Goal: Check status: Check status

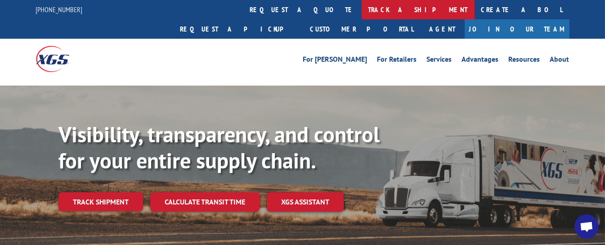
click at [361, 11] on link "track a shipment" at bounding box center [417, 9] width 113 height 19
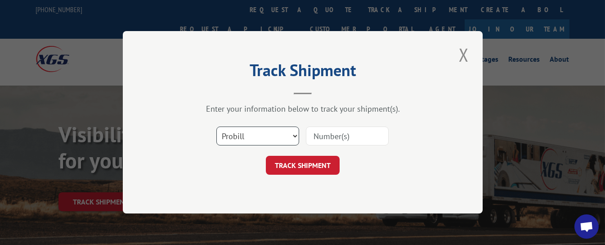
click at [277, 138] on select "Select category... Probill BOL PO" at bounding box center [257, 136] width 83 height 19
select select "bol"
click at [216, 127] on select "Select category... Probill BOL PO" at bounding box center [257, 136] width 83 height 19
click at [334, 135] on input at bounding box center [347, 136] width 83 height 19
type input "425163"
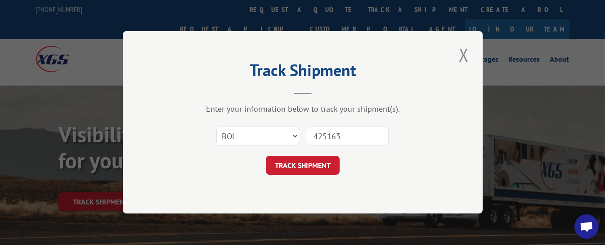
click button "TRACK SHIPMENT" at bounding box center [303, 165] width 74 height 19
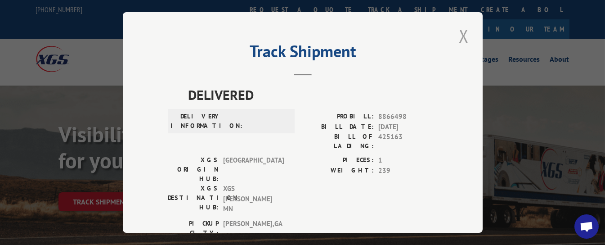
click at [457, 34] on button "Close modal" at bounding box center [463, 35] width 15 height 25
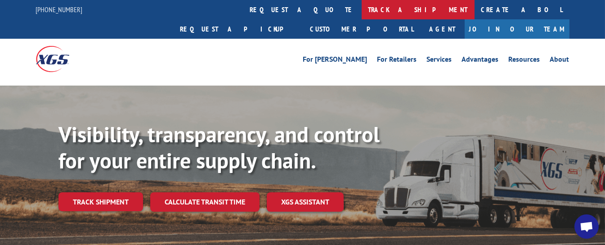
click at [361, 9] on link "track a shipment" at bounding box center [417, 9] width 113 height 19
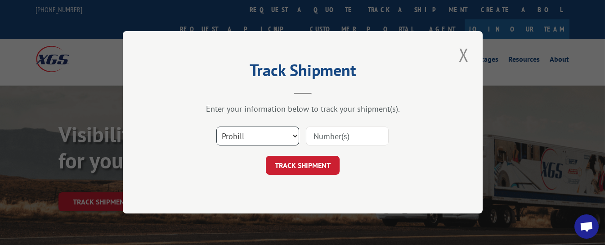
click at [269, 132] on select "Select category... Probill BOL PO" at bounding box center [257, 136] width 83 height 19
select select "bol"
click at [216, 127] on select "Select category... Probill BOL PO" at bounding box center [257, 136] width 83 height 19
click at [353, 134] on input at bounding box center [347, 136] width 83 height 19
type input "426514"
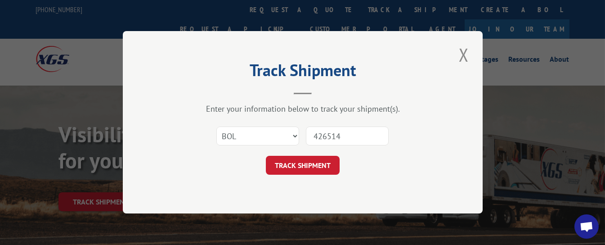
click button "TRACK SHIPMENT" at bounding box center [303, 165] width 74 height 19
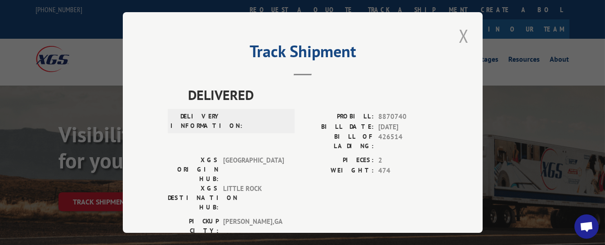
click at [458, 28] on button "Close modal" at bounding box center [463, 35] width 15 height 25
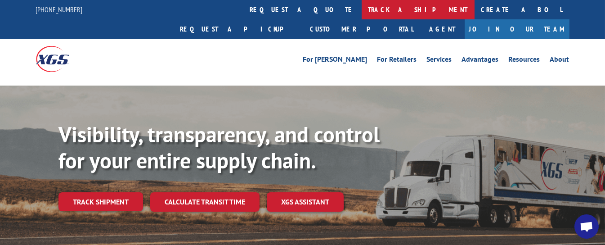
click at [361, 7] on link "track a shipment" at bounding box center [417, 9] width 113 height 19
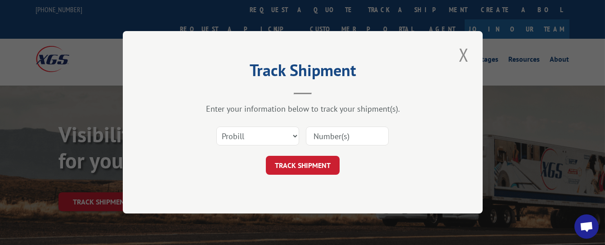
click at [322, 135] on input at bounding box center [347, 136] width 83 height 19
type input "17543026"
click button "TRACK SHIPMENT" at bounding box center [303, 165] width 74 height 19
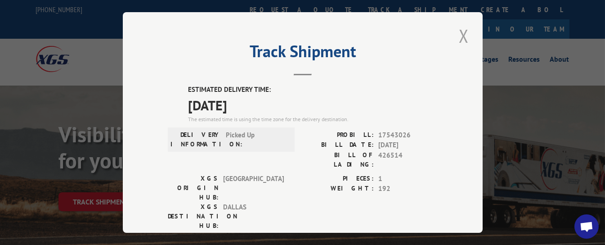
click at [456, 32] on button "Close modal" at bounding box center [463, 35] width 15 height 25
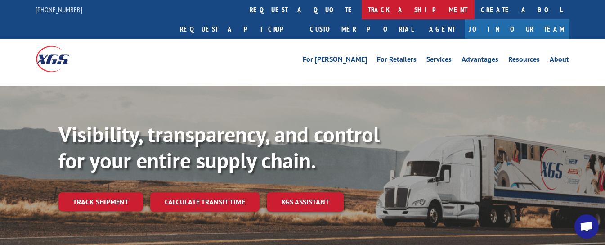
click at [361, 8] on link "track a shipment" at bounding box center [417, 9] width 113 height 19
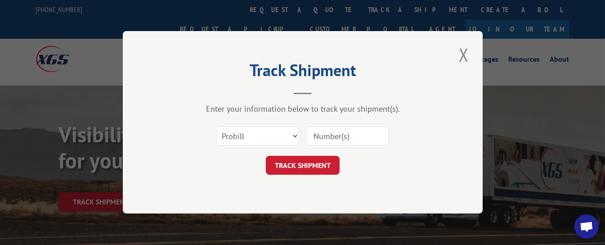
click at [325, 132] on input at bounding box center [347, 136] width 83 height 19
type input "17536490"
click button "TRACK SHIPMENT" at bounding box center [303, 165] width 74 height 19
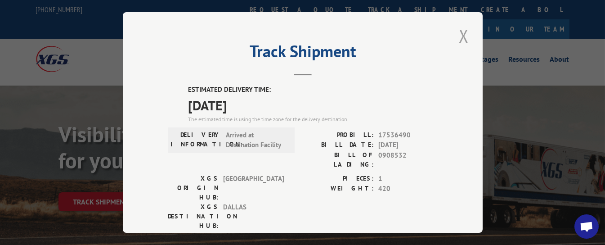
click at [457, 26] on button "Close modal" at bounding box center [463, 35] width 15 height 25
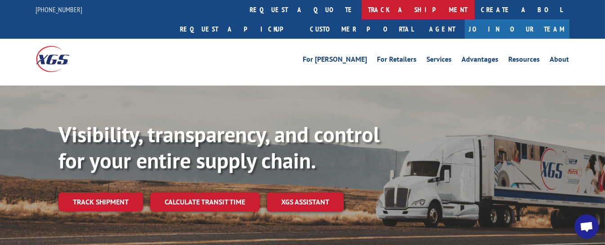
click at [361, 8] on link "track a shipment" at bounding box center [417, 9] width 113 height 19
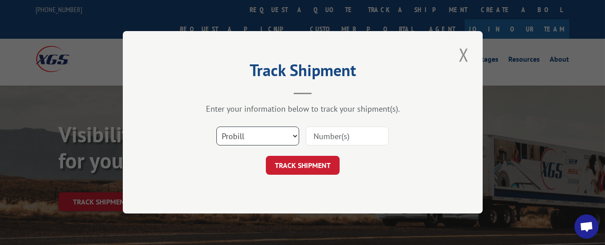
click at [277, 134] on select "Select category... Probill BOL PO" at bounding box center [257, 136] width 83 height 19
click at [216, 127] on select "Select category... Probill BOL PO" at bounding box center [257, 136] width 83 height 19
click at [325, 135] on input at bounding box center [347, 136] width 83 height 19
click at [499, 128] on div "Track Shipment Enter your information below to track your shipment(s). Select c…" at bounding box center [302, 122] width 605 height 245
click at [89, 158] on div "Track Shipment Enter your information below to track your shipment(s). Select c…" at bounding box center [302, 122] width 605 height 245
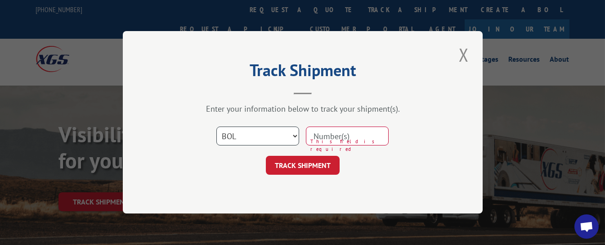
click at [292, 134] on select "Select category... Probill BOL PO" at bounding box center [257, 136] width 83 height 19
select select "probill"
click at [216, 127] on select "Select category... Probill BOL PO" at bounding box center [257, 136] width 83 height 19
click at [337, 136] on input at bounding box center [347, 136] width 83 height 19
type input "17536490"
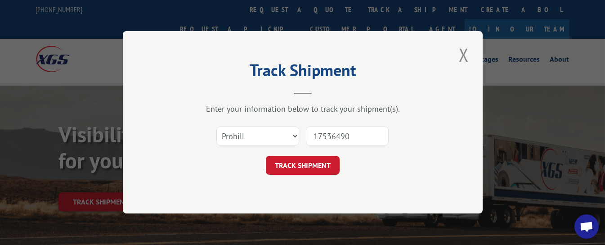
click button "TRACK SHIPMENT" at bounding box center [303, 165] width 74 height 19
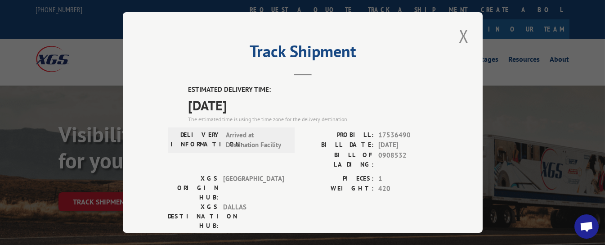
click at [463, 32] on button "Close modal" at bounding box center [463, 35] width 15 height 25
